Goal: Book appointment/travel/reservation

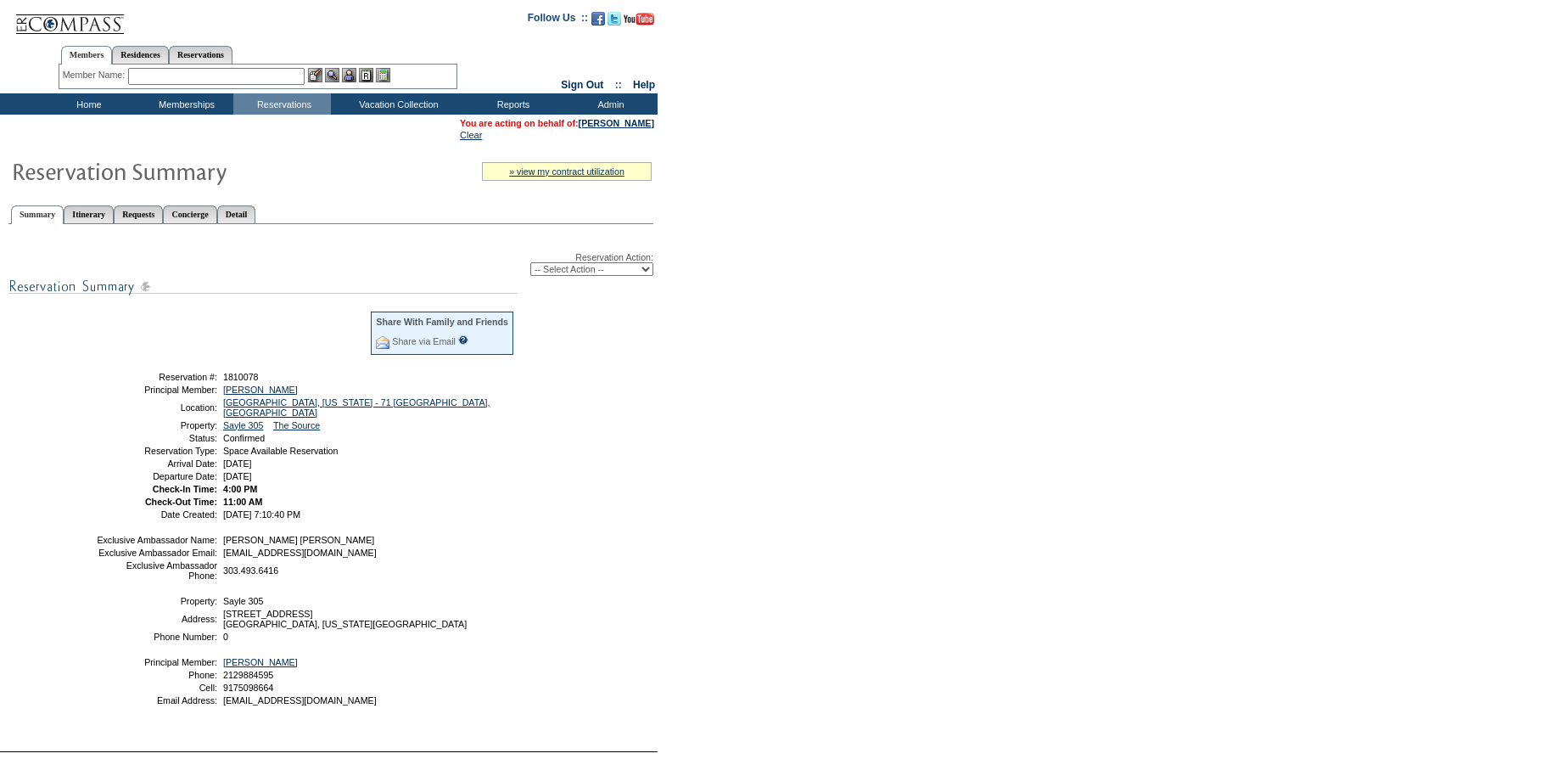
click at [596, 267] on select "-- Select Action -- Modify Reservation Dates Modify Reservation Cost Modify Occ…" at bounding box center [591, 268] width 123 height 14
select select "ChangeDates"
click at [530, 262] on select "-- Select Action -- Modify Reservation Dates Modify Reservation Cost Modify Occ…" at bounding box center [591, 268] width 123 height 14
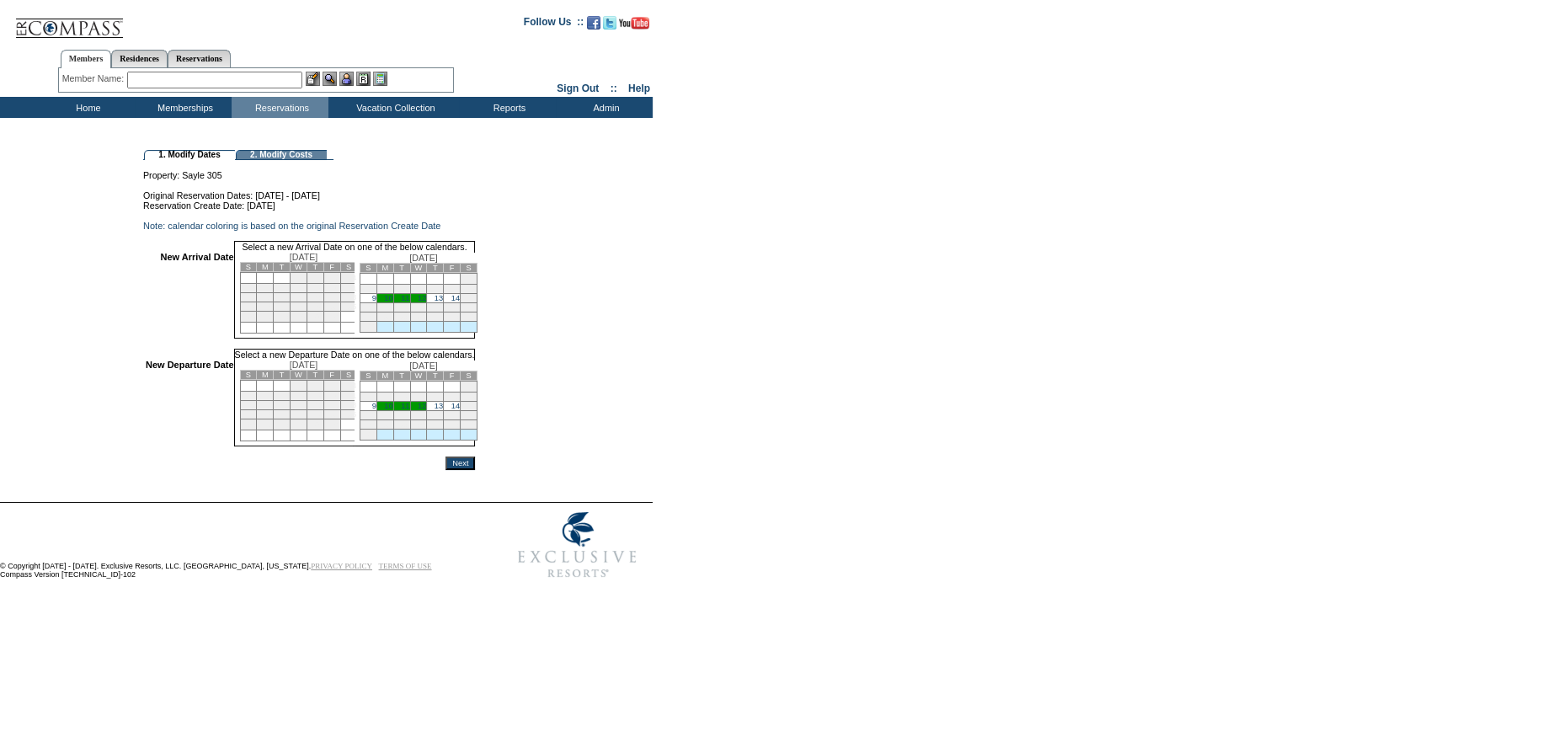
click at [392, 302] on link "10" at bounding box center [388, 297] width 8 height 8
click at [460, 410] on link "14" at bounding box center [455, 406] width 8 height 8
click at [475, 470] on input "Next" at bounding box center [460, 463] width 29 height 13
